Goal: Information Seeking & Learning: Learn about a topic

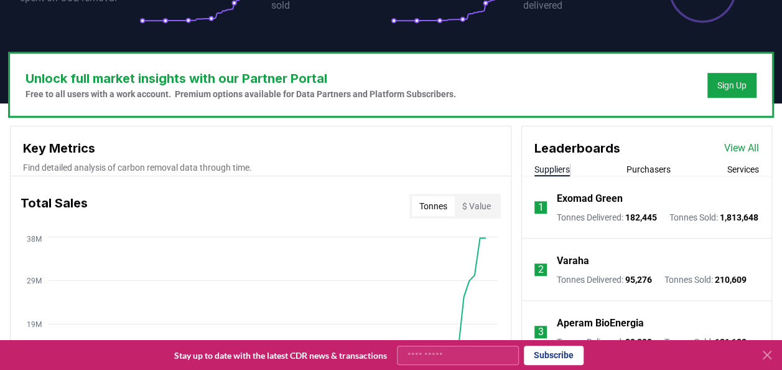
scroll to position [458, 0]
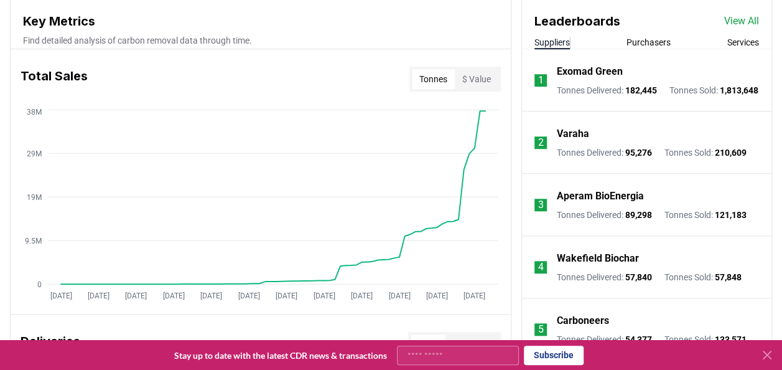
click at [559, 41] on button "Suppliers" at bounding box center [551, 42] width 35 height 12
click at [737, 17] on link "View All" at bounding box center [741, 21] width 35 height 15
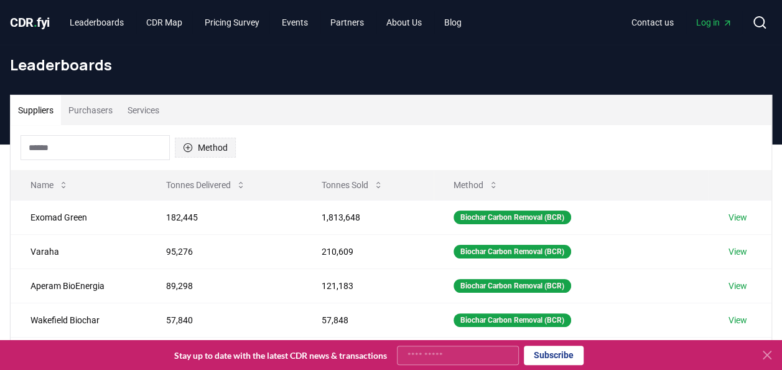
click at [188, 146] on icon "button" at bounding box center [188, 147] width 10 height 10
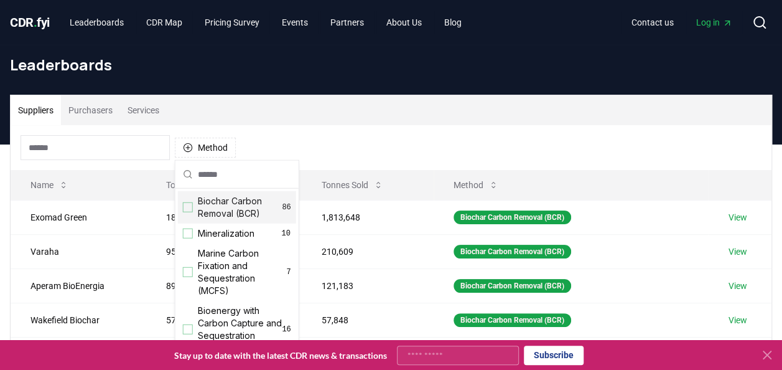
click at [187, 207] on div "Suggestions" at bounding box center [188, 207] width 10 height 10
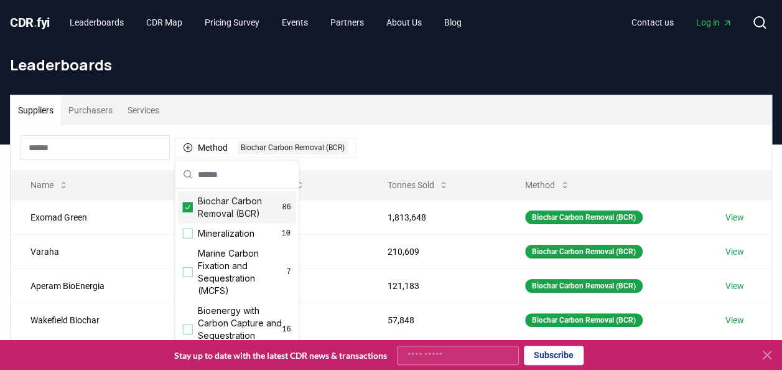
click at [385, 127] on div "Method 1 Biochar Carbon Removal (BCR)" at bounding box center [391, 147] width 761 height 45
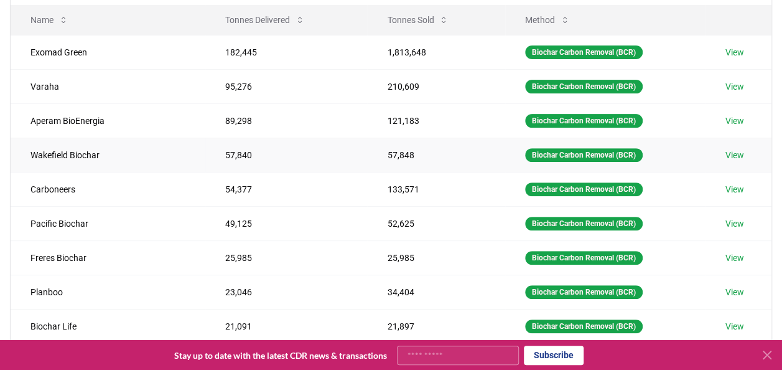
scroll to position [164, 0]
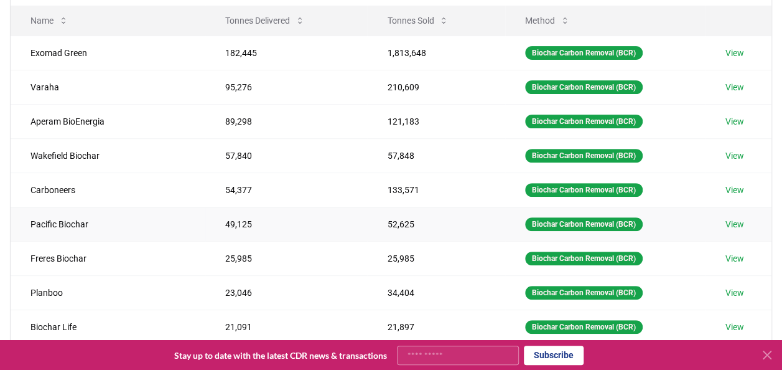
click at [739, 219] on link "View" at bounding box center [734, 224] width 19 height 12
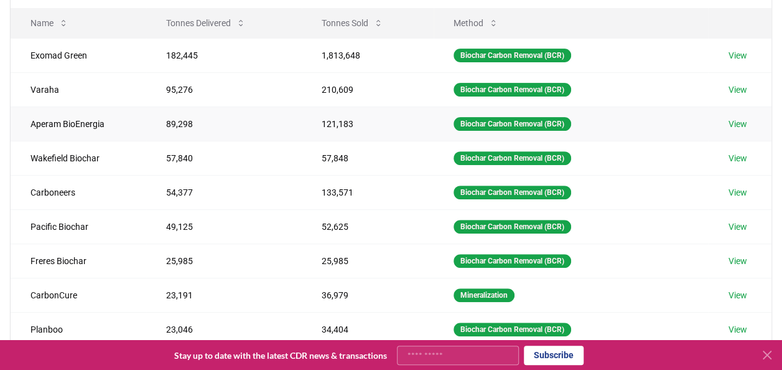
scroll to position [159, 0]
